Goal: Task Accomplishment & Management: Use online tool/utility

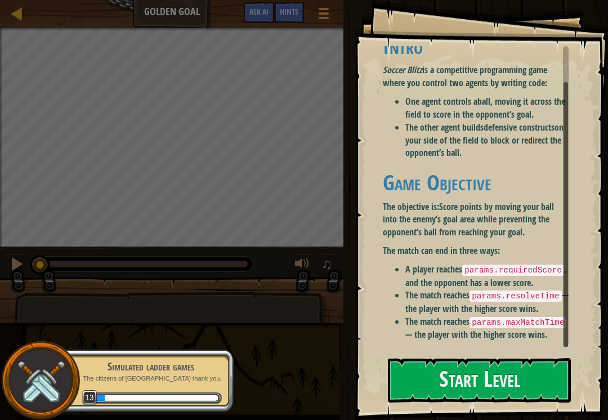
scroll to position [41, 0]
click at [523, 381] on button "Start Level" at bounding box center [479, 380] width 183 height 44
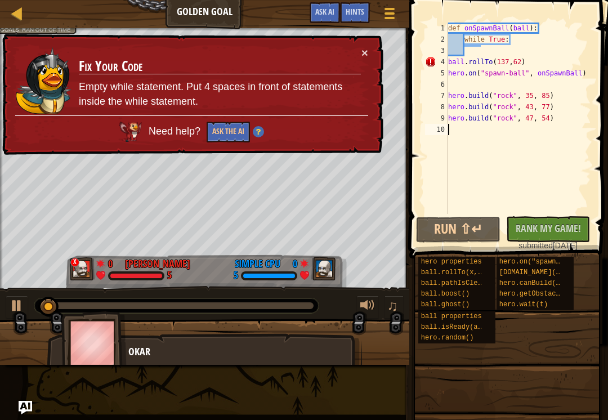
click at [367, 52] on button "×" at bounding box center [365, 53] width 7 height 12
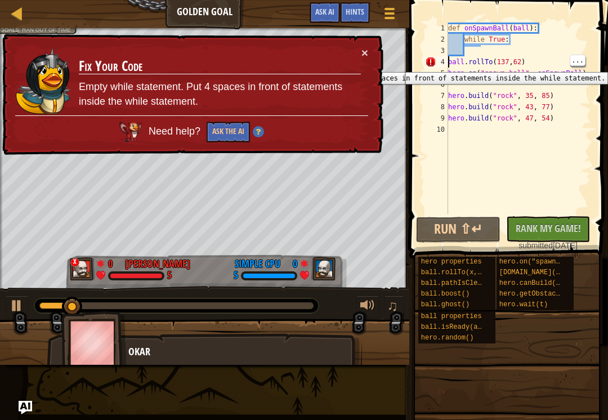
click at [447, 64] on div "4" at bounding box center [436, 61] width 23 height 11
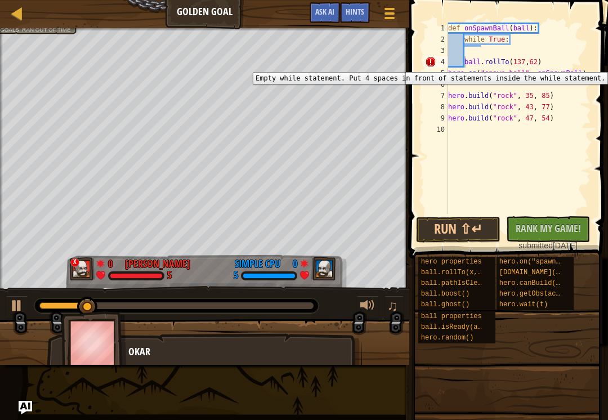
click at [428, 57] on div "4" at bounding box center [436, 61] width 23 height 11
type textarea "ball.rollTo(137,62)"
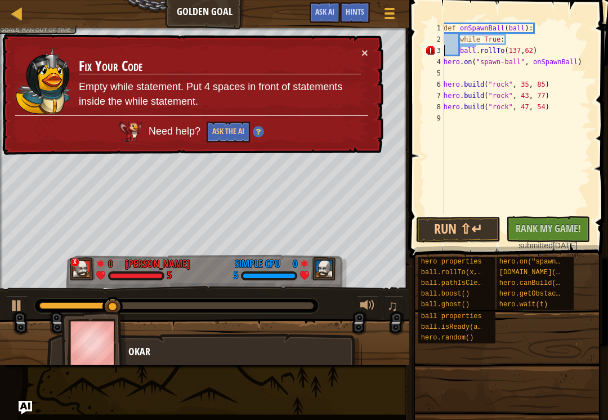
click at [434, 54] on div "3" at bounding box center [434, 50] width 19 height 11
click at [364, 55] on button "×" at bounding box center [365, 53] width 7 height 12
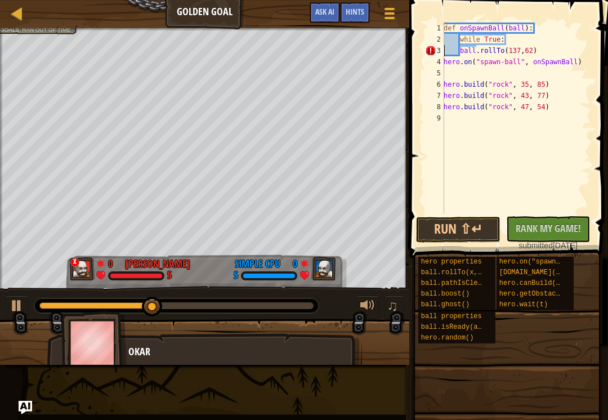
click at [473, 227] on button "Run ⇧↵" at bounding box center [458, 230] width 84 height 26
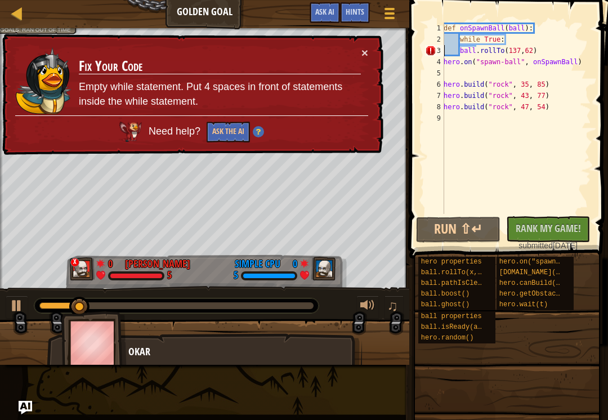
click at [363, 57] on button "×" at bounding box center [365, 54] width 7 height 12
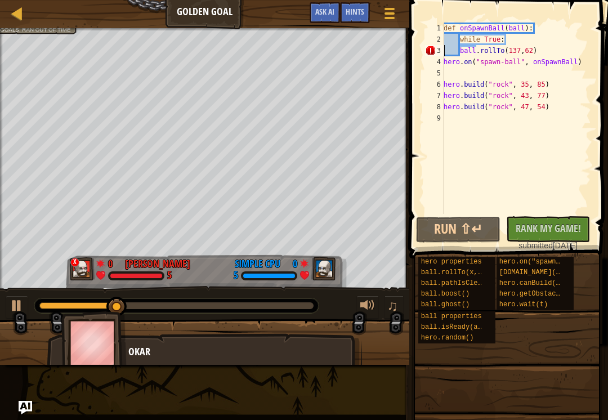
click at [416, 113] on span at bounding box center [510, 113] width 208 height 292
click at [546, 50] on div "def onSpawnBall ( ball ) : while True : ball . rollTo ( 137 , 62 ) hero . on ( …" at bounding box center [517, 130] width 150 height 214
click at [518, 47] on div "def onSpawnBall ( ball ) : while True : ball . rollTo ( 137 , 62 ) hero . on ( …" at bounding box center [517, 130] width 150 height 214
click at [520, 46] on div "def onSpawnBall ( ball ) : while True : ball . rollTo ( 137 , 62 ) hero . on ( …" at bounding box center [517, 130] width 150 height 214
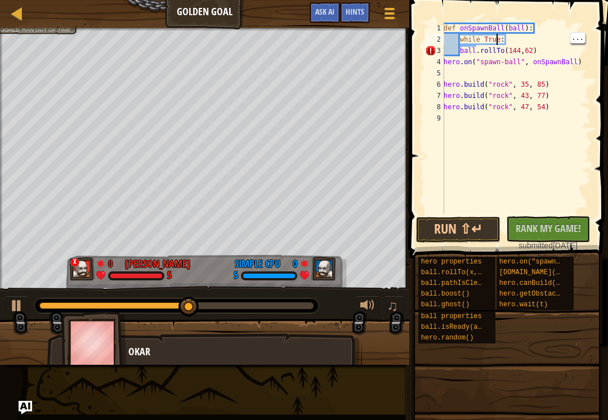
scroll to position [6, 5]
click at [497, 44] on div "def onSpawnBall ( ball ) : while True : ball . rollTo ( 144 , 62 ) hero . on ( …" at bounding box center [517, 130] width 150 height 214
click at [505, 50] on div "def onSpawnBall ( ball ) : while True : ball . rollTo ( 144 , 62 ) hero . on ( …" at bounding box center [517, 130] width 150 height 214
click at [532, 50] on div "def onSpawnBall ( ball ) : while True : ball . rollTo ( 144 , 62 ) hero . on ( …" at bounding box center [517, 130] width 150 height 214
type textarea "ball.rollTo()"
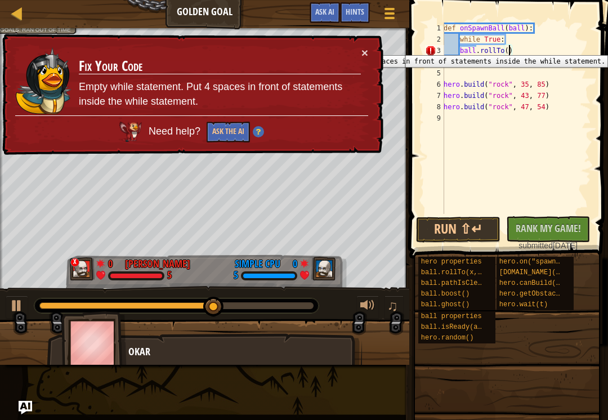
click at [219, 132] on button "Ask the AI" at bounding box center [228, 132] width 43 height 21
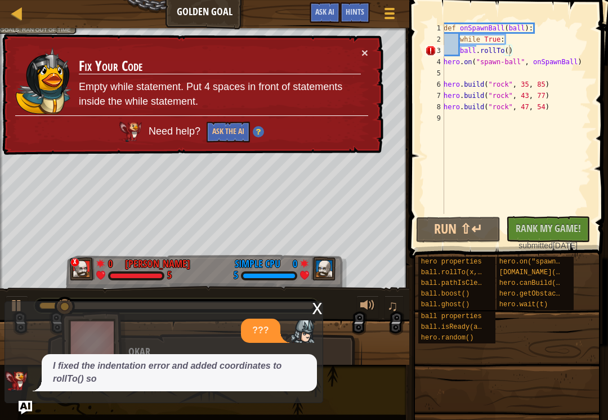
click at [584, 396] on span at bounding box center [507, 411] width 191 height 333
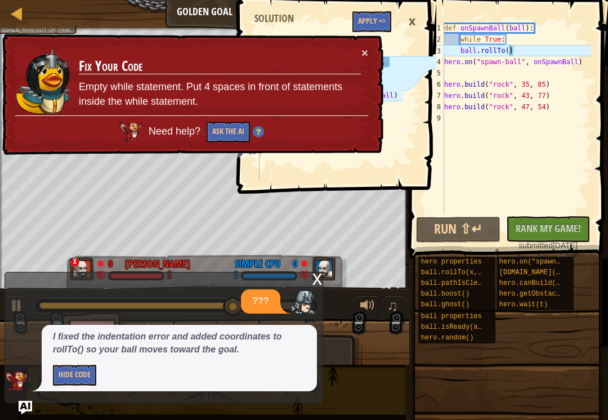
click at [367, 54] on button "×" at bounding box center [365, 53] width 7 height 12
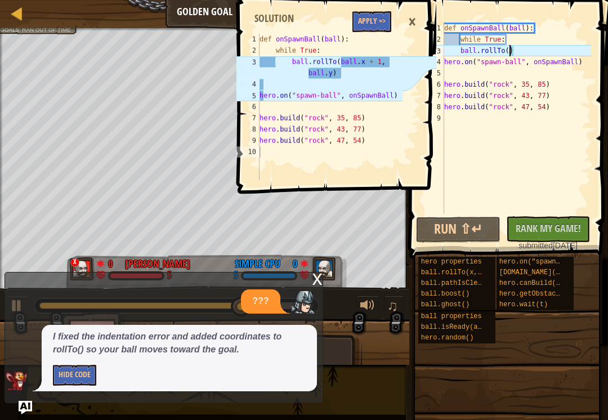
click at [370, 28] on button "Apply =>" at bounding box center [372, 21] width 39 height 21
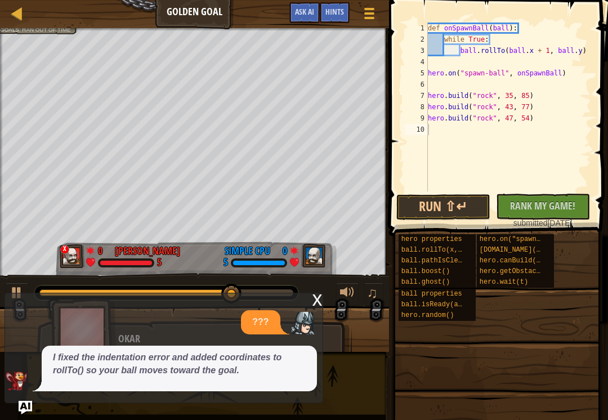
click at [457, 206] on button "Run ⇧↵" at bounding box center [444, 207] width 94 height 26
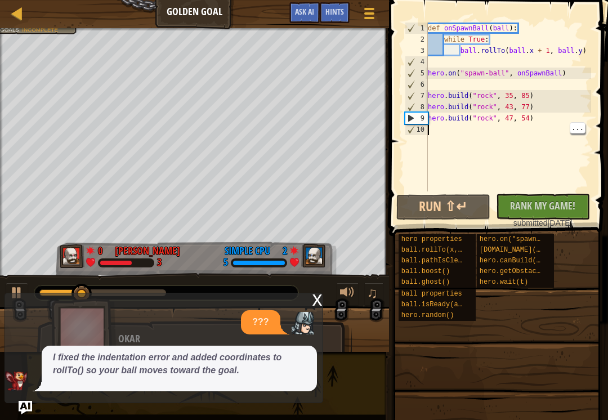
click at [477, 130] on div "def onSpawnBall ( ball ) : while True : ball . rollTo ( ball . x + 1 , ball . y…" at bounding box center [509, 119] width 166 height 192
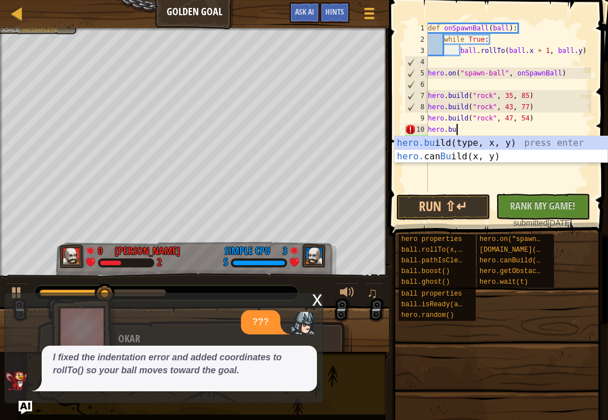
scroll to position [6, 2]
type textarea "hero.bui"
click at [544, 141] on div "hero.[PERSON_NAME](type, x, y) press enter hero. can [PERSON_NAME](x, y) press …" at bounding box center [501, 163] width 213 height 54
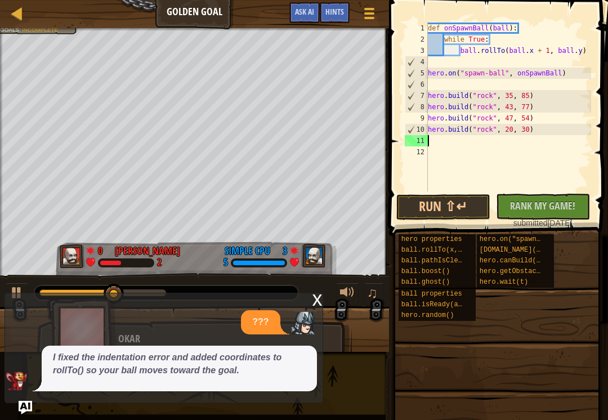
scroll to position [6, 0]
click at [514, 132] on div "def onSpawnBall ( ball ) : while True : ball . rollTo ( ball . x + 1 , ball . y…" at bounding box center [509, 119] width 166 height 192
type textarea "[DOMAIN_NAME]("rock", 26, 94)"
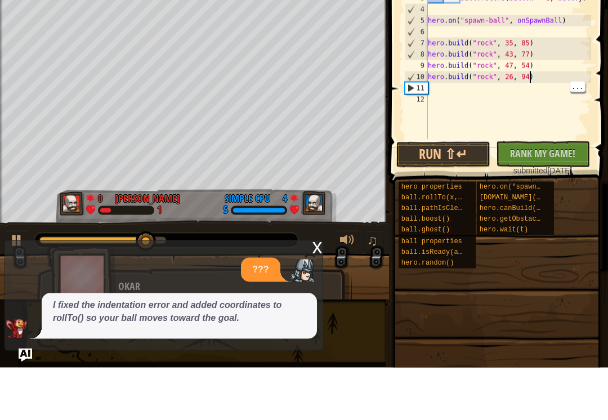
scroll to position [6, 0]
click at [452, 90] on div "def onSpawnBall ( ball ) : while True : ball . rollTo ( ball . x + 1 , ball . y…" at bounding box center [509, 119] width 166 height 192
click at [461, 87] on div "def onSpawnBall ( ball ) : while True : ball . rollTo ( ball . x + 1 , ball . y…" at bounding box center [509, 119] width 166 height 192
type textarea "h"
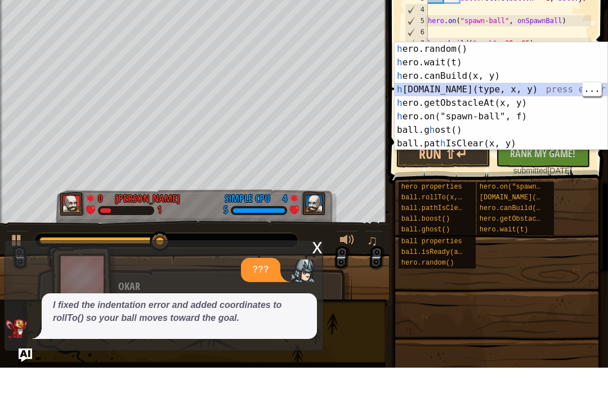
click at [504, 95] on div "h ero.random() press enter h ero.wait(t) press enter h ero.canBuild(x, y) press…" at bounding box center [501, 162] width 213 height 135
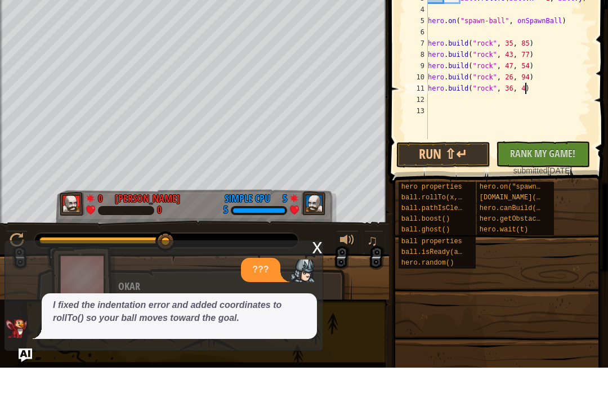
scroll to position [6, 8]
type textarea "[DOMAIN_NAME]("rock", 36, 46)"
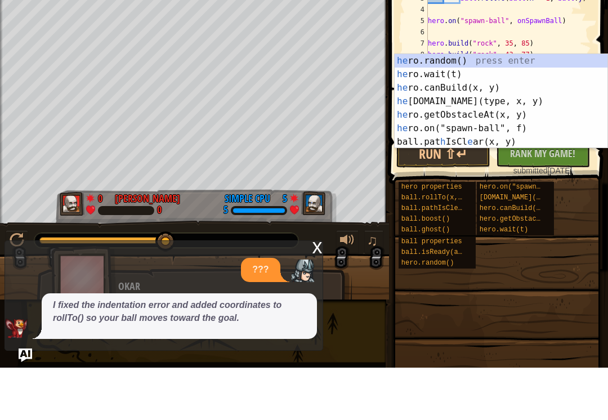
type textarea "her"
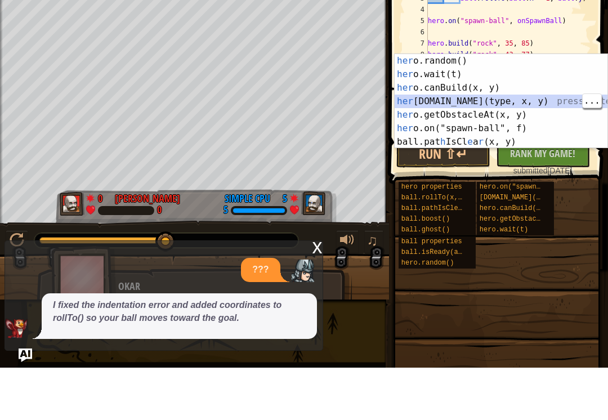
click at [488, 106] on div "her o.random() press enter her o.wait(t) press enter her o.canBuild(x, y) press…" at bounding box center [501, 167] width 213 height 122
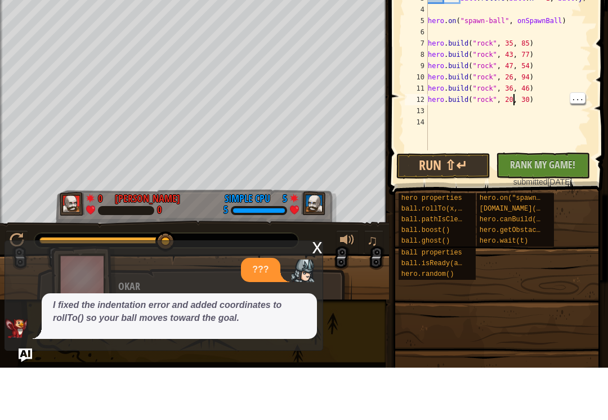
click at [513, 99] on div "def onSpawnBall ( ball ) : while True : ball . rollTo ( ball . x + 1 , ball . y…" at bounding box center [509, 124] width 166 height 203
type textarea "[DOMAIN_NAME]("rock", 28, 36)"
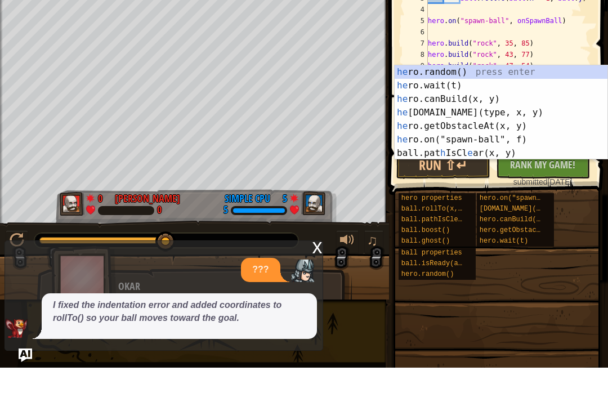
type textarea "her"
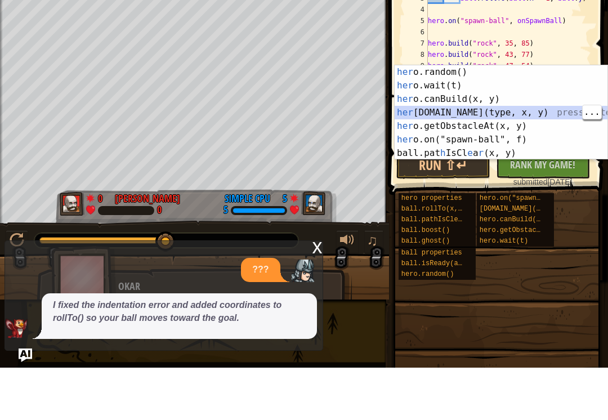
click at [491, 118] on div "her o.random() press enter her o.wait(t) press enter her o.canBuild(x, y) press…" at bounding box center [501, 179] width 213 height 122
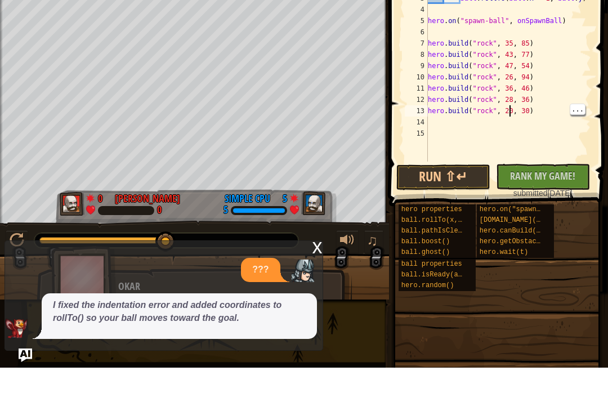
click at [509, 112] on div "def onSpawnBall ( ball ) : while True : ball . rollTo ( ball . x + 1 , ball . y…" at bounding box center [509, 130] width 166 height 214
click at [509, 109] on div "def onSpawnBall ( ball ) : while True : ball . rollTo ( ball . x + 1 , ball . y…" at bounding box center [509, 130] width 166 height 214
click at [514, 112] on div "def onSpawnBall ( ball ) : while True : ball . rollTo ( ball . x + 1 , ball . y…" at bounding box center [509, 130] width 166 height 214
click at [528, 113] on div "def onSpawnBall ( ball ) : while True : ball . rollTo ( ball . x + 1 , ball . y…" at bounding box center [509, 130] width 166 height 214
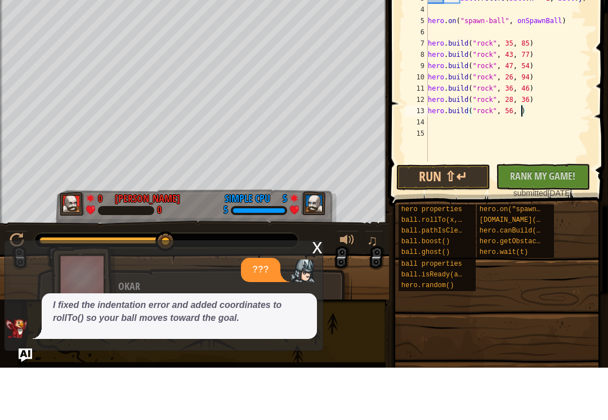
scroll to position [6, 8]
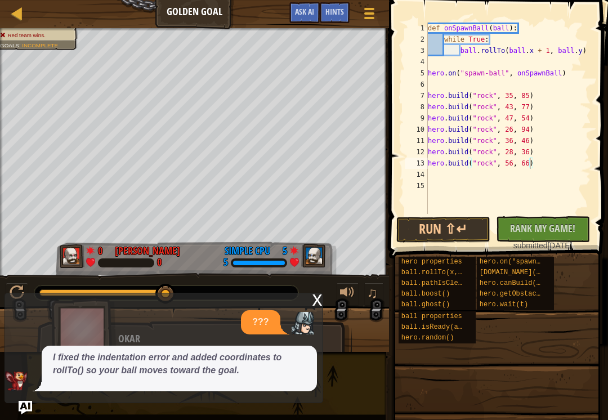
click at [447, 228] on button "Run ⇧↵" at bounding box center [444, 230] width 94 height 26
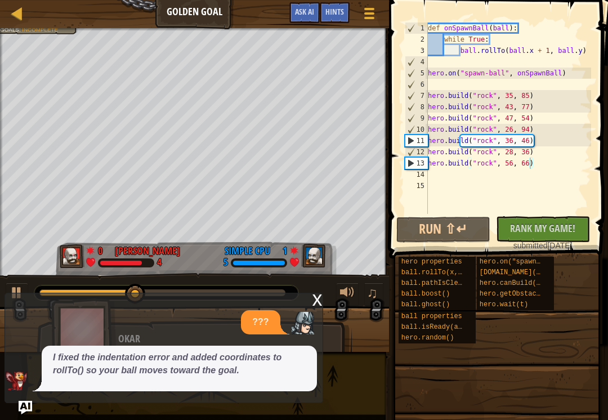
click at [22, 414] on img "Ask AI" at bounding box center [26, 408] width 14 height 14
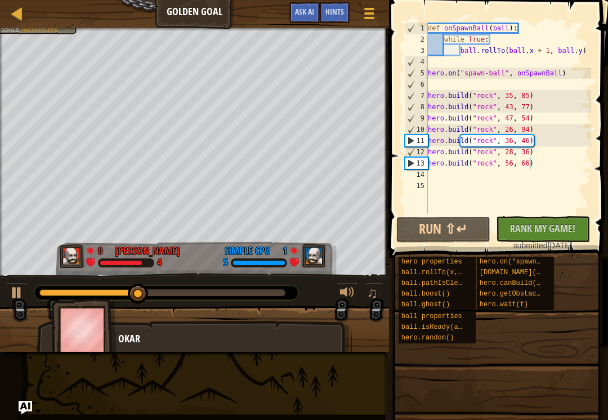
click at [19, 414] on img "Ask AI" at bounding box center [26, 408] width 14 height 14
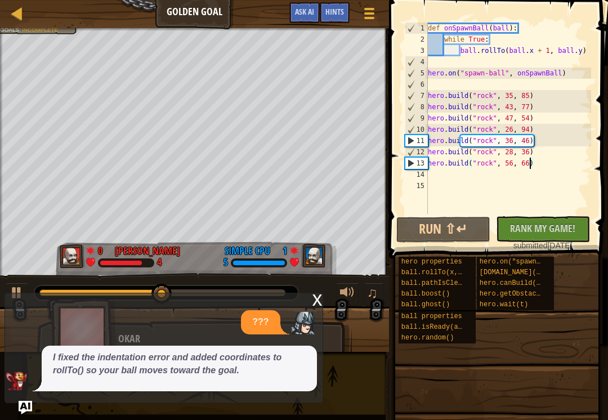
click at [259, 328] on p "???" at bounding box center [260, 322] width 16 height 13
click at [314, 301] on div "x" at bounding box center [318, 298] width 10 height 11
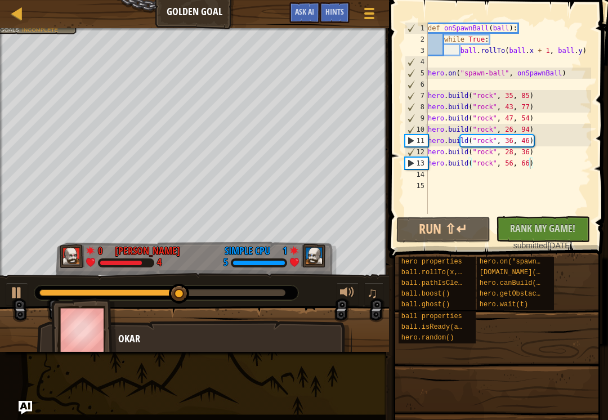
click at [553, 238] on button "No New Code to Rank Rank My Game! Submitting... Submitted for Ranking Failed to…" at bounding box center [543, 229] width 94 height 26
click at [549, 47] on div "def onSpawnBall ( ball ) : while True : ball . rollTo ( ball . x + 1 , ball . y…" at bounding box center [509, 130] width 166 height 214
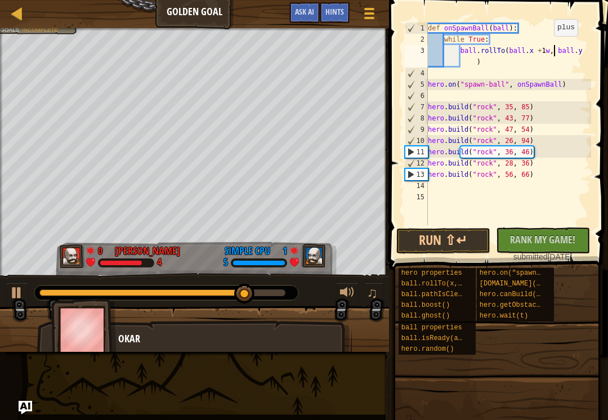
scroll to position [6, 11]
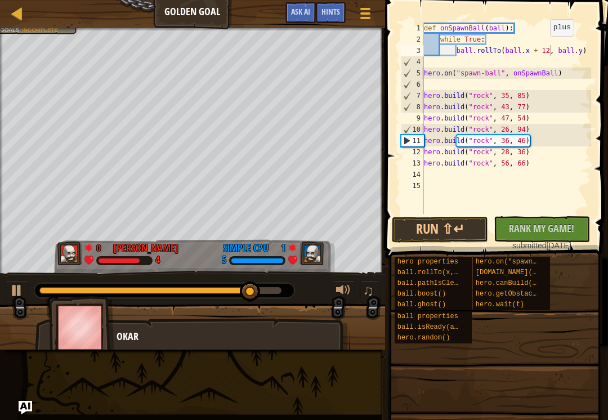
click at [434, 233] on button "Run ⇧↵" at bounding box center [440, 230] width 96 height 26
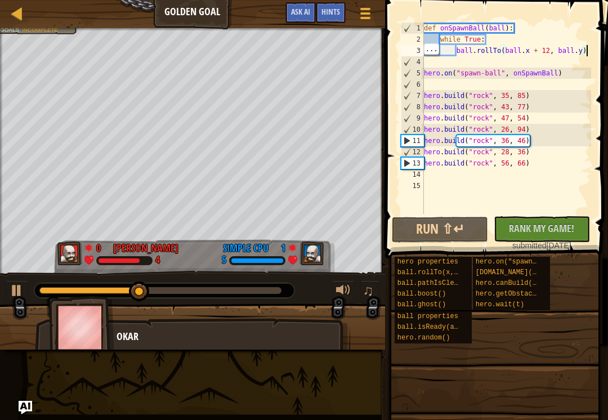
click at [587, 50] on div "def onSpawnBall ( ball ) : while True : ball . rollTo ( ball . x + 12 , ball . …" at bounding box center [507, 130] width 170 height 214
click at [585, 49] on div "def onSpawnBall ( ball ) : while True : ball . rollTo ( ball . x + 12 , ball . …" at bounding box center [507, 130] width 170 height 214
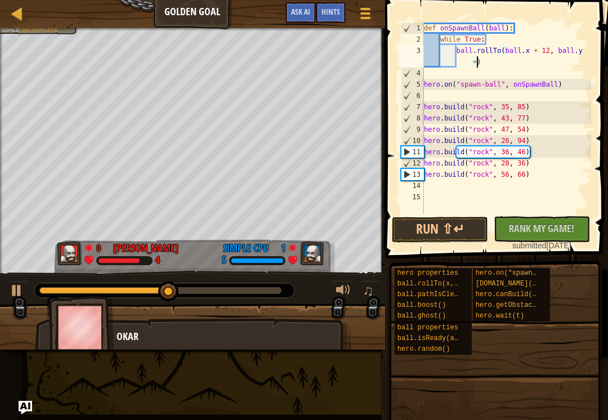
scroll to position [6, 14]
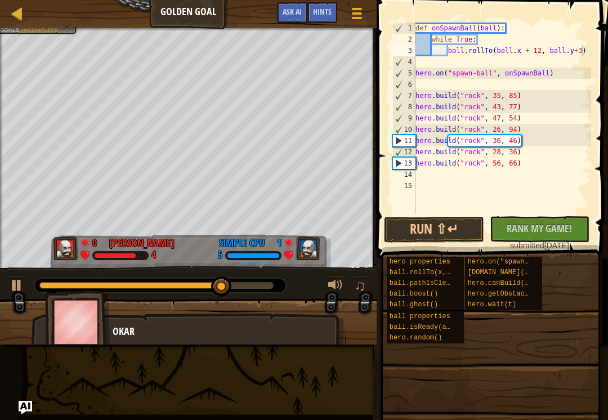
click at [553, 231] on span "Rank My Game!" at bounding box center [539, 228] width 65 height 14
click at [452, 235] on button "Run ⇧↵" at bounding box center [434, 230] width 100 height 26
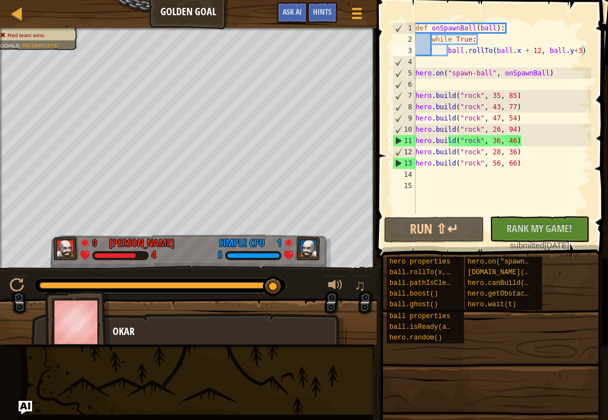
click at [320, 13] on span "Hints" at bounding box center [322, 11] width 19 height 11
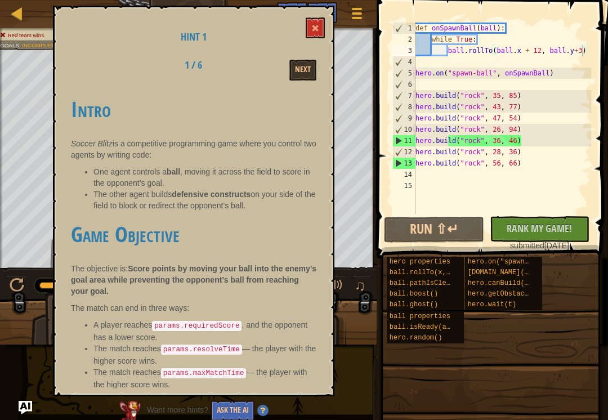
click at [310, 73] on button "Next" at bounding box center [303, 70] width 27 height 21
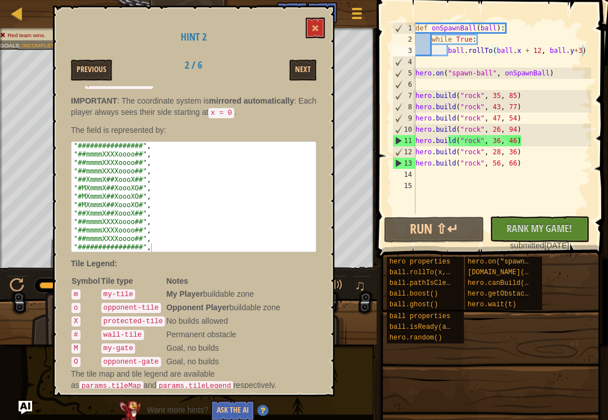
scroll to position [71, 0]
click at [291, 78] on button "Next" at bounding box center [303, 70] width 27 height 21
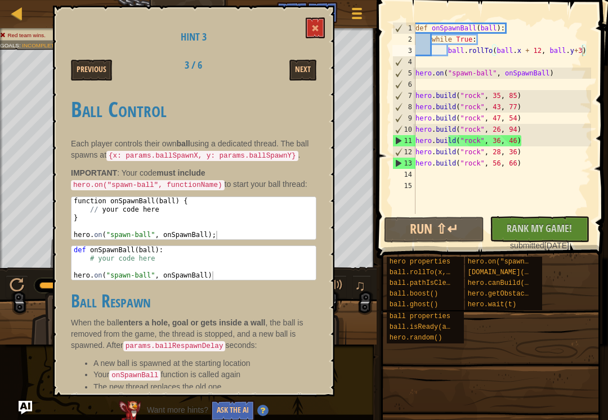
click at [304, 79] on button "Next" at bounding box center [303, 70] width 27 height 21
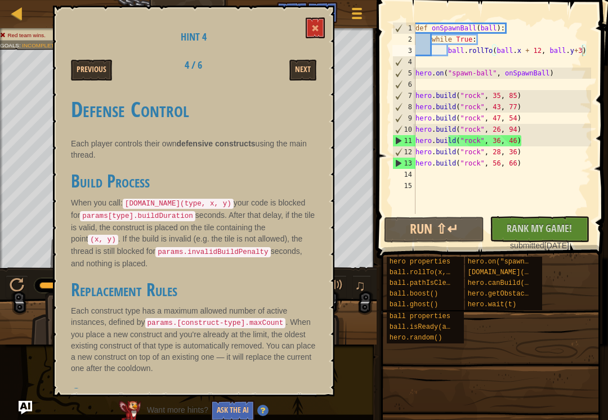
click at [316, 77] on button "Next" at bounding box center [303, 70] width 27 height 21
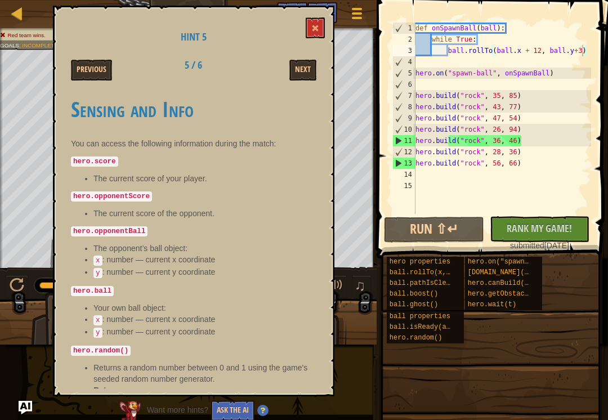
click at [301, 23] on div "Hint 5 Previous 5 / 6 Next Sensing and Info You can access the following inform…" at bounding box center [194, 201] width 282 height 391
click at [312, 34] on button at bounding box center [315, 27] width 19 height 21
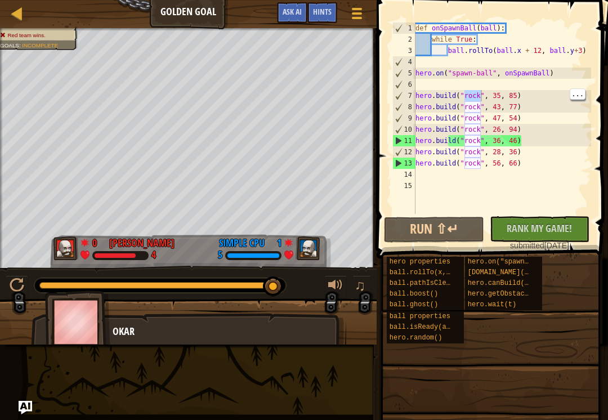
click at [475, 92] on div "def onSpawnBall ( ball ) : while True : ball . rollTo ( ball . x + 12 , ball . …" at bounding box center [502, 130] width 178 height 214
click at [480, 91] on div "def onSpawnBall ( ball ) : while True : ball . rollTo ( ball . x + 12 , ball . …" at bounding box center [502, 130] width 178 height 214
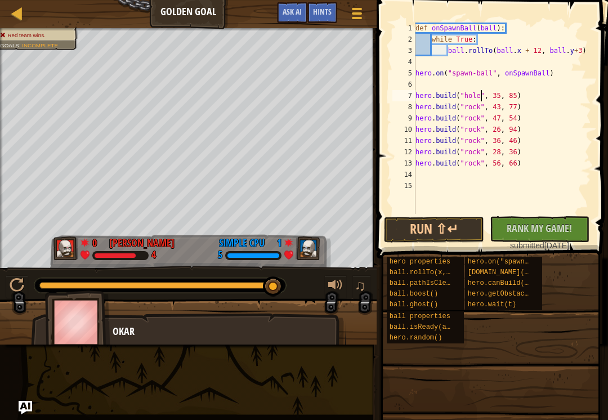
scroll to position [6, 6]
click at [482, 150] on div "def onSpawnBall ( ball ) : while True : ball . rollTo ( ball . x + 12 , ball . …" at bounding box center [502, 130] width 178 height 214
click at [477, 131] on div "def onSpawnBall ( ball ) : while True : ball . rollTo ( ball . x + 12 , ball . …" at bounding box center [502, 130] width 178 height 214
click at [482, 124] on div "def onSpawnBall ( ball ) : while True : ball . rollTo ( ball . x + 12 , ball . …" at bounding box center [502, 130] width 178 height 214
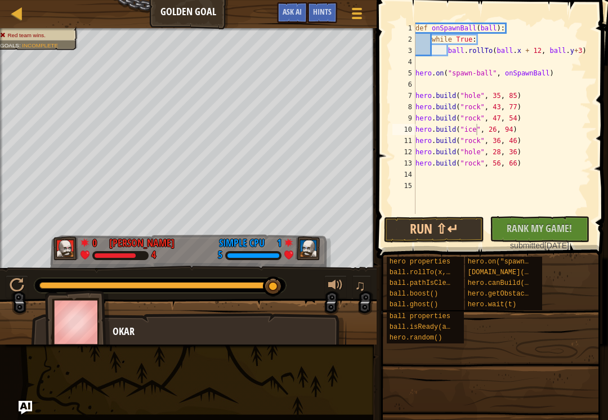
click at [442, 225] on button "Run ⇧↵" at bounding box center [434, 230] width 100 height 26
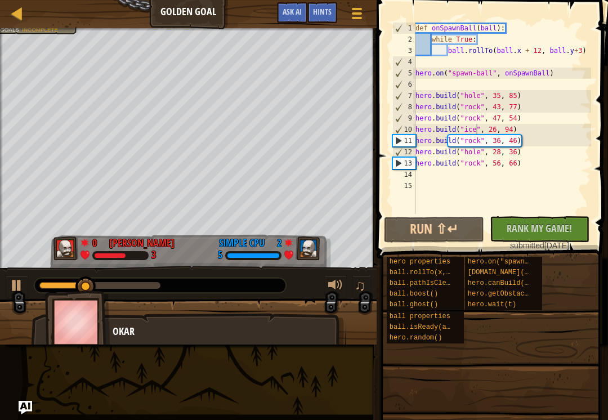
type textarea "ball.rollTo(ball.x + 12, ball.y+3)"
click at [540, 50] on div "def onSpawnBall ( ball ) : while True : ball . rollTo ( ball . x + 12 , ball . …" at bounding box center [502, 130] width 178 height 214
click at [560, 58] on div "def onSpawnBall ( ball ) : while True : ball . rollTo ( ball . x + 12 , ball . …" at bounding box center [502, 130] width 178 height 214
click at [586, 51] on div "def onSpawnBall ( ball ) : while True : ball . rollTo ( ball . x + 12 , ball . …" at bounding box center [502, 130] width 178 height 214
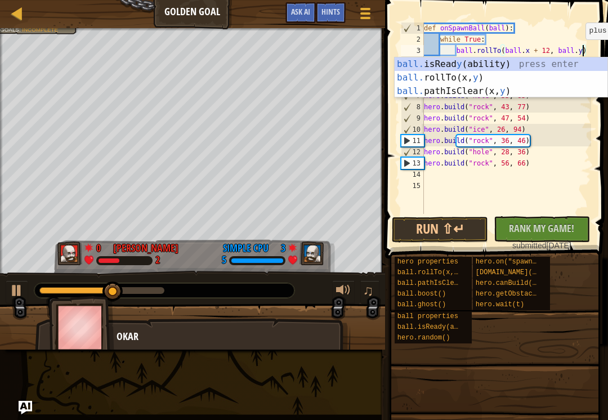
scroll to position [6, 14]
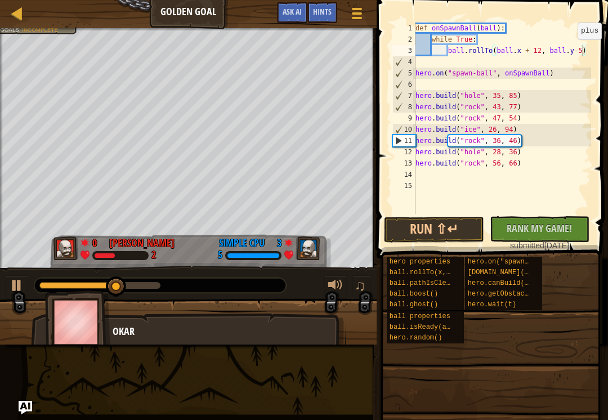
type textarea "ball.rollTo(ball.x + 12, ball.y-5)"
click at [431, 227] on button "Run ⇧↵" at bounding box center [434, 230] width 100 height 26
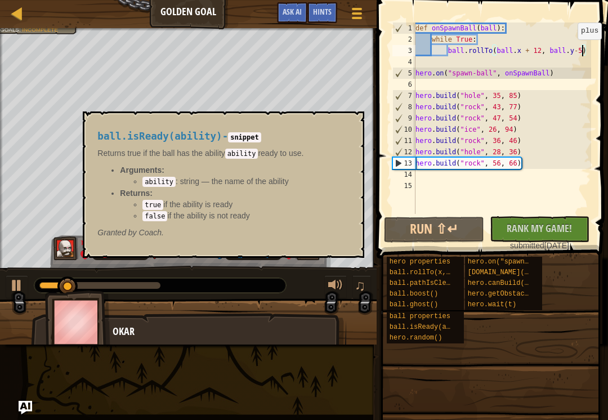
click at [409, 327] on span "ball.isReady(ability)" at bounding box center [432, 327] width 85 height 8
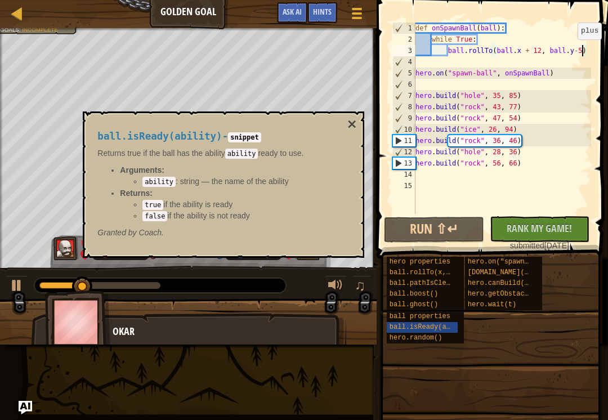
click at [344, 126] on div "ball.isReady(ability) - snippet Returns true if the ball has the ability abilit…" at bounding box center [221, 185] width 262 height 128
click at [352, 129] on button "×" at bounding box center [352, 125] width 9 height 16
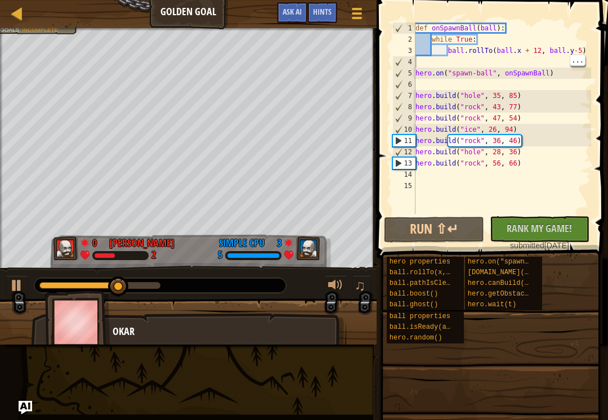
click at [430, 59] on div "def onSpawnBall ( ball ) : while True : ball . rollTo ( ball . x + 12 , ball . …" at bounding box center [502, 130] width 178 height 214
click at [433, 61] on div "def onSpawnBall ( ball ) : while True : ball . rollTo ( ball . x + 12 , ball . …" at bounding box center [502, 130] width 178 height 214
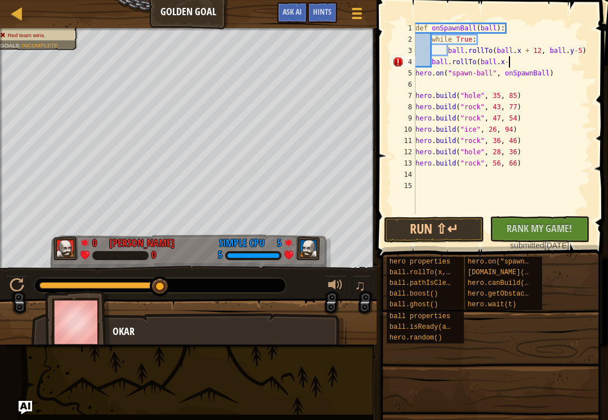
scroll to position [6, 7]
click at [505, 59] on div "def onSpawnBall ( ball ) : while True : ball . rollTo ( ball . x + 12 , ball . …" at bounding box center [502, 130] width 178 height 214
click at [510, 61] on div "def onSpawnBall ( ball ) : while True : ball . rollTo ( ball . x + 12 , ball . …" at bounding box center [502, 130] width 178 height 214
click at [560, 228] on span "Rank My Game!" at bounding box center [539, 228] width 65 height 14
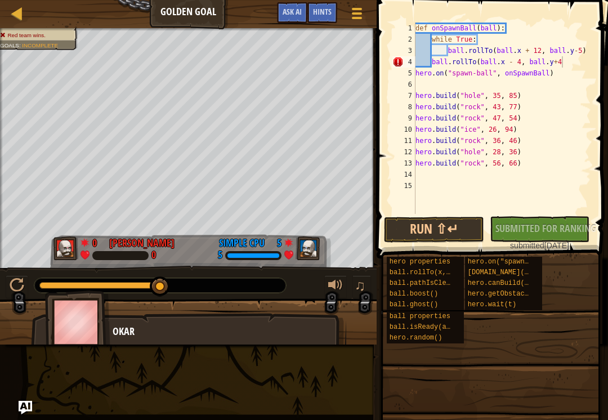
click at [455, 233] on button "Run ⇧↵" at bounding box center [434, 230] width 100 height 26
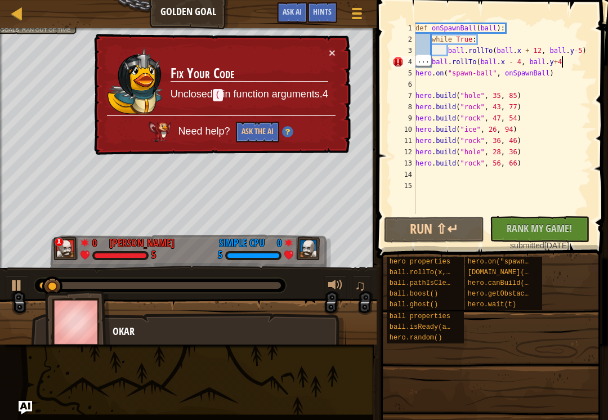
click at [576, 66] on div "def onSpawnBall ( ball ) : while True : ball . rollTo ( ball . x + 12 , ball . …" at bounding box center [502, 130] width 178 height 214
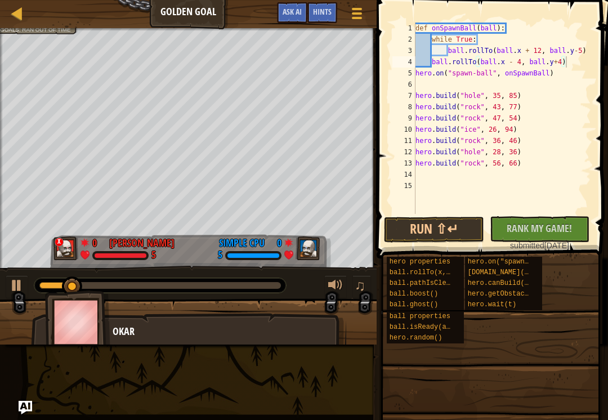
click at [437, 228] on button "Run ⇧↵" at bounding box center [434, 230] width 100 height 26
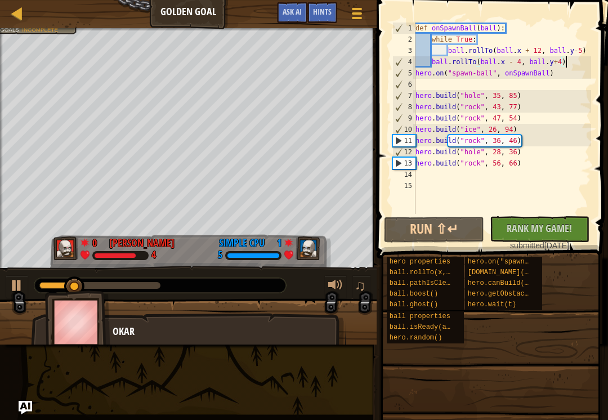
click at [415, 329] on span "ball.isReady(ability)" at bounding box center [432, 327] width 85 height 8
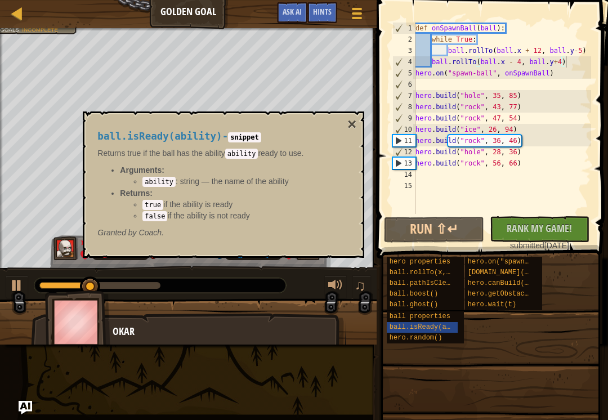
click at [348, 124] on button "×" at bounding box center [352, 125] width 9 height 16
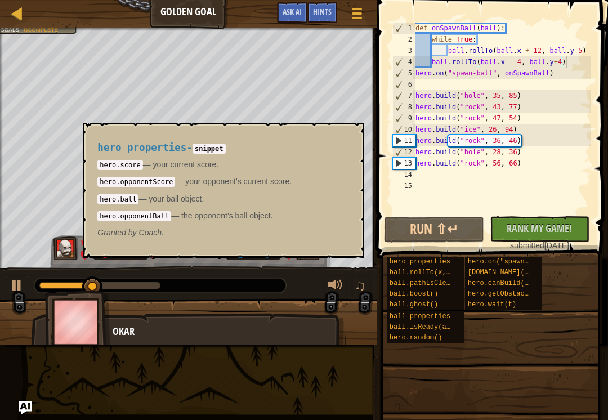
click at [410, 263] on span "hero properties" at bounding box center [420, 262] width 61 height 8
click at [348, 139] on button "×" at bounding box center [352, 136] width 9 height 16
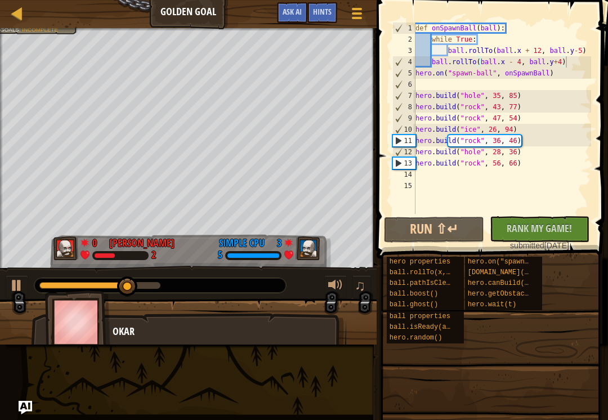
click at [406, 338] on span "hero.random()" at bounding box center [416, 338] width 53 height 8
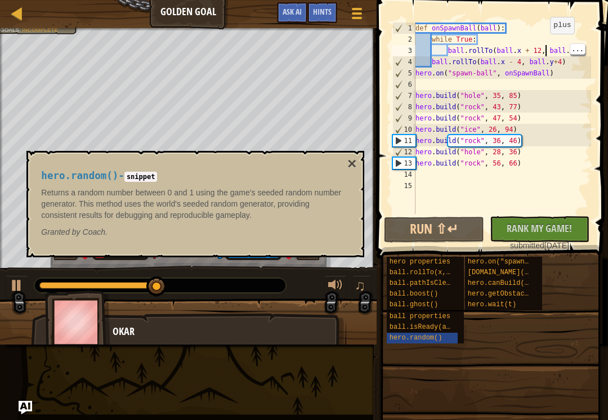
click at [545, 45] on div "def onSpawnBall ( ball ) : while True : ball . rollTo ( ball . x + 12 , ball . …" at bounding box center [502, 130] width 178 height 214
click at [545, 51] on div "def onSpawnBall ( ball ) : while True : ball . rollTo ( ball . x + 12 , ball . …" at bounding box center [502, 130] width 178 height 214
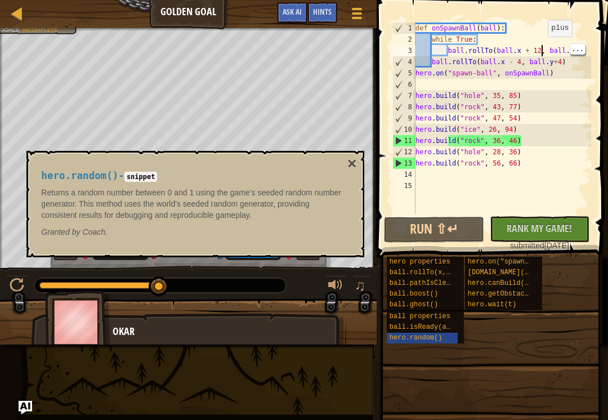
click at [543, 48] on div "def onSpawnBall ( ball ) : while True : ball . rollTo ( ball . x + 12 , ball . …" at bounding box center [502, 130] width 178 height 214
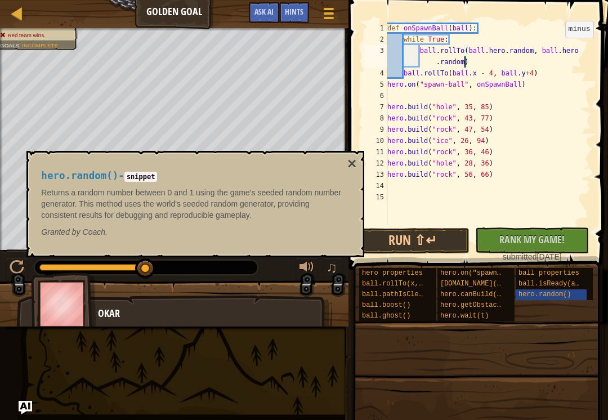
scroll to position [6, 18]
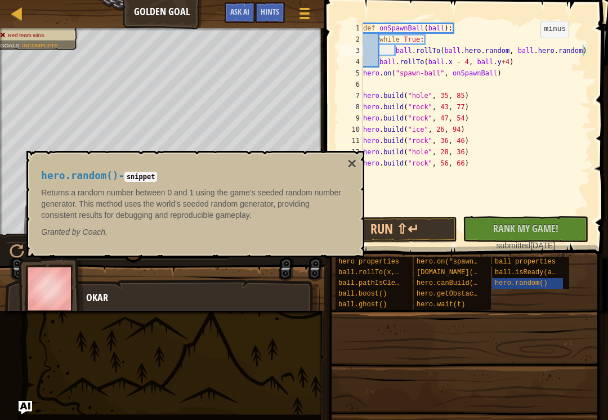
type textarea "ball.rollTo(ball.hero.random, ball.hero.random)"
click at [422, 241] on button "Run ⇧↵" at bounding box center [395, 230] width 126 height 26
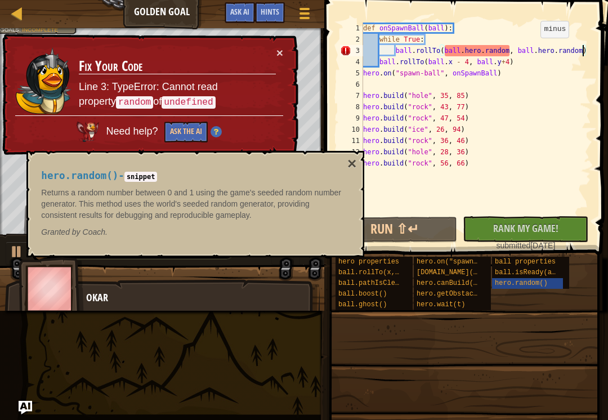
click at [355, 164] on button "×" at bounding box center [352, 164] width 9 height 16
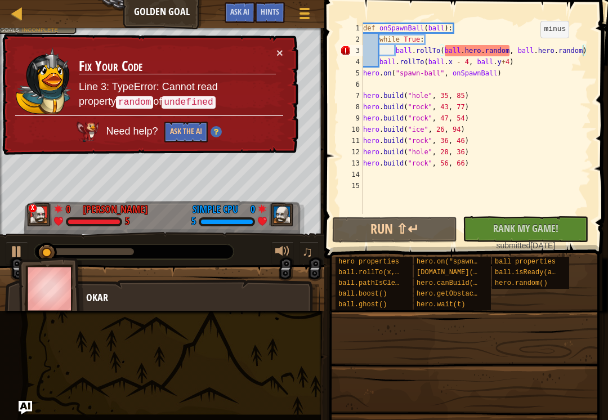
click at [173, 132] on button "Ask the AI" at bounding box center [185, 132] width 43 height 21
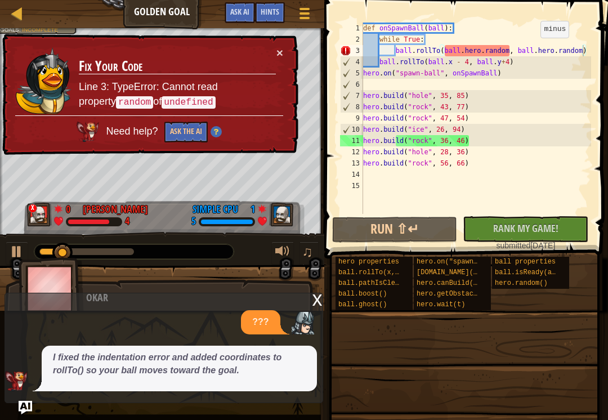
click at [128, 359] on em "I fixed the indentation error and added coordinates to rollTo() so your ball mo…" at bounding box center [167, 364] width 229 height 23
click at [94, 325] on div "???" at bounding box center [161, 322] width 312 height 24
click at [16, 14] on div at bounding box center [17, 13] width 14 height 14
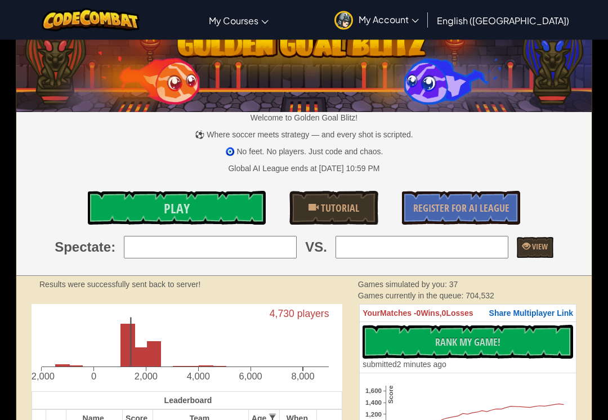
scroll to position [24, 0]
click at [531, 250] on span "View" at bounding box center [539, 246] width 17 height 11
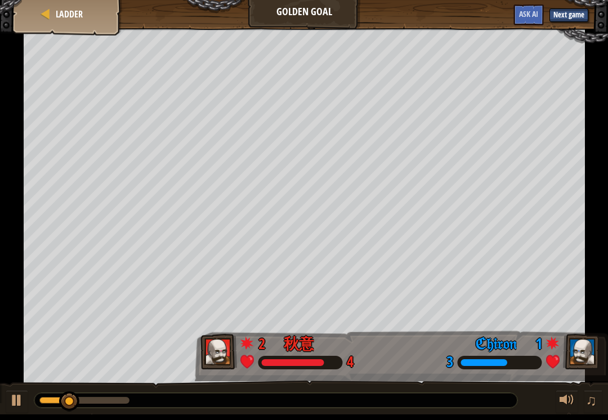
click at [45, 16] on div at bounding box center [45, 13] width 11 height 11
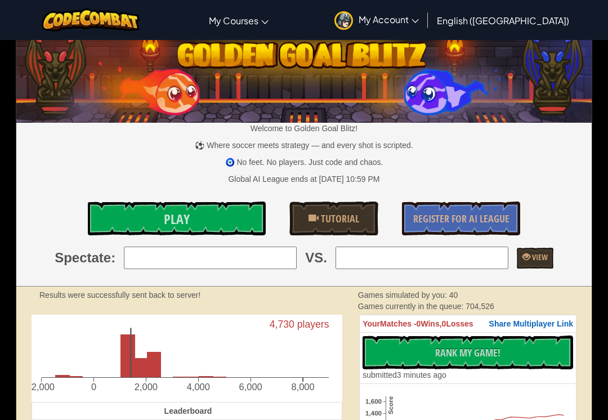
scroll to position [14, 0]
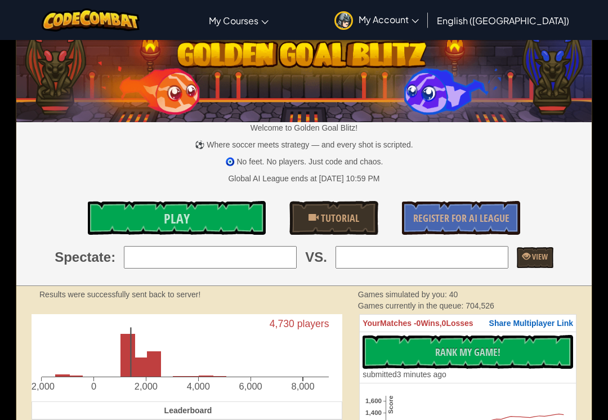
click at [92, 10] on img at bounding box center [91, 19] width 99 height 23
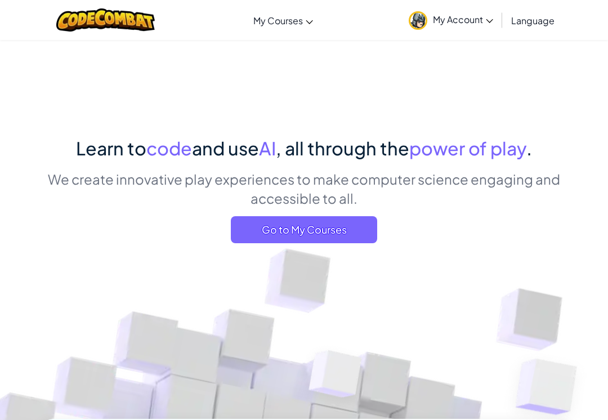
click at [85, 26] on img at bounding box center [105, 19] width 99 height 23
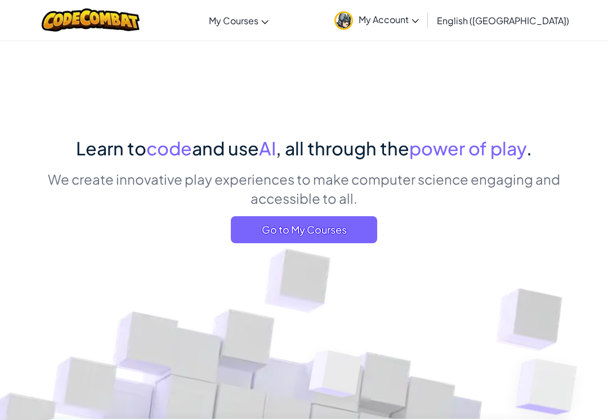
click at [75, 29] on img at bounding box center [91, 19] width 99 height 23
